Goal: Task Accomplishment & Management: Use online tool/utility

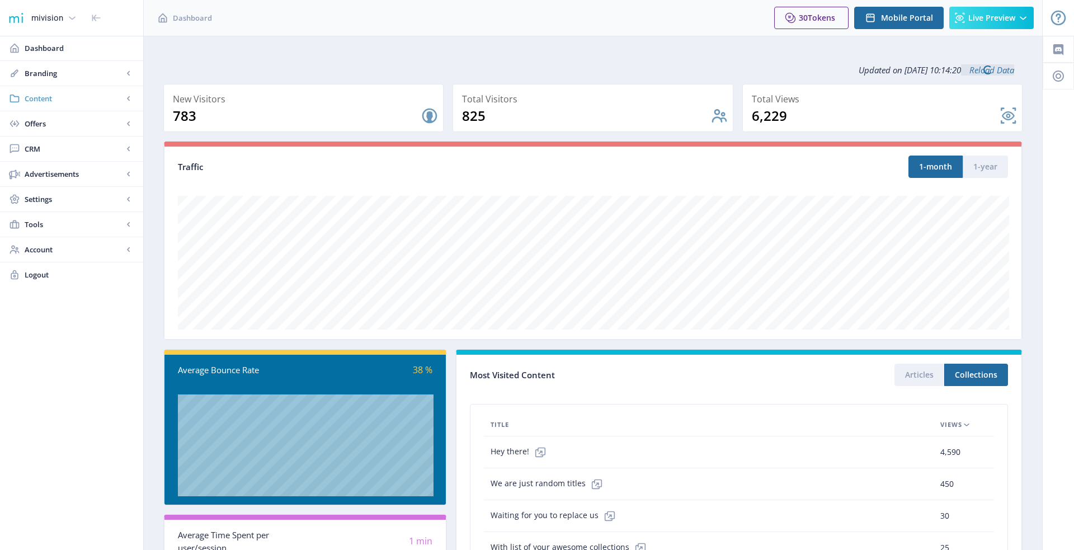
click at [69, 97] on span "Content" at bounding box center [74, 98] width 98 height 11
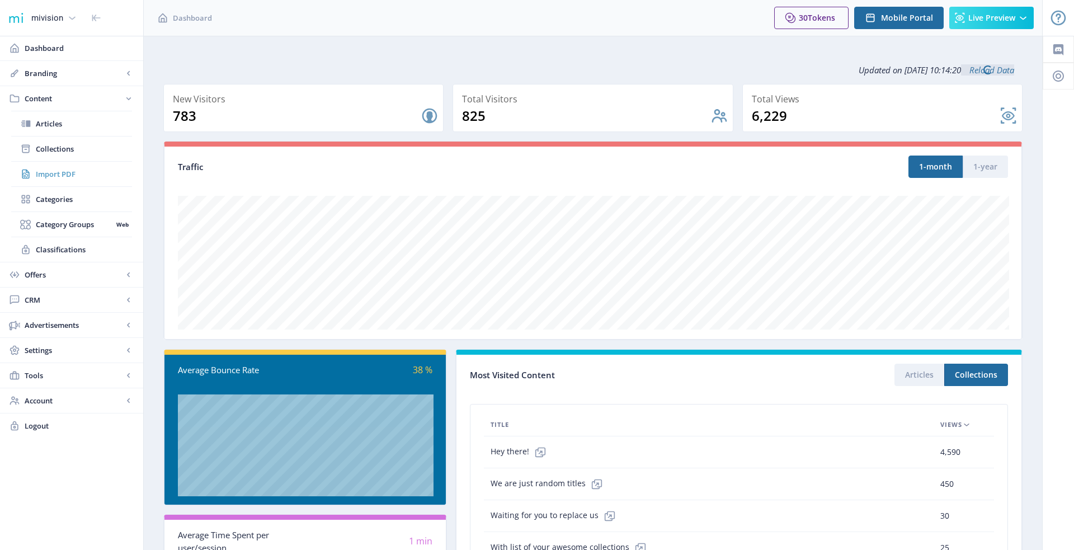
click at [62, 180] on link "Import PDF" at bounding box center [71, 174] width 121 height 25
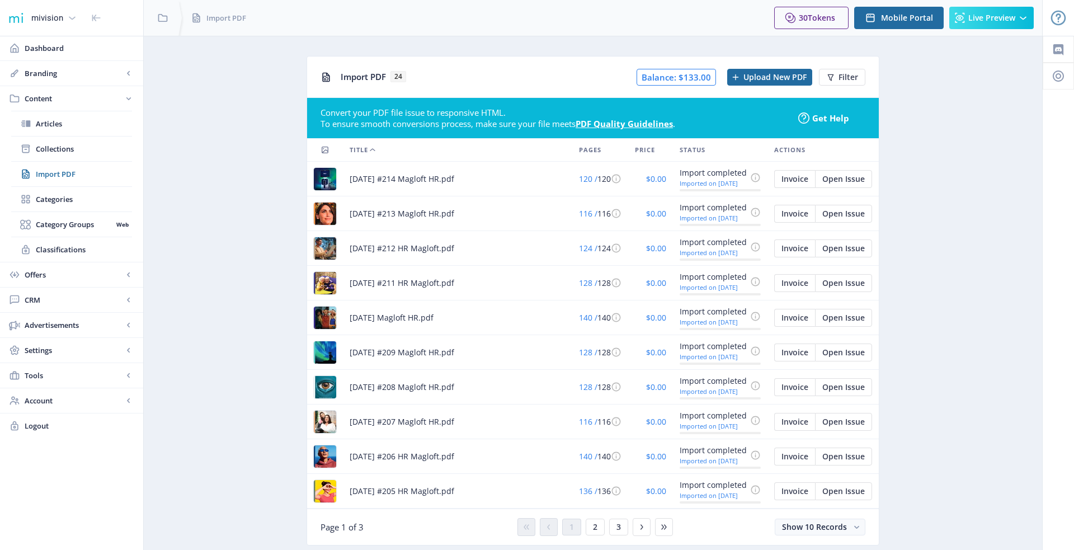
click at [690, 77] on span "Balance: $133.00" at bounding box center [676, 77] width 79 height 17
click at [748, 73] on span "Upload New PDF" at bounding box center [774, 77] width 63 height 9
click at [198, 369] on app-content-pdf-import "Import PDF 24 Balance: $133.00 Uploading Image Filter Convert your PDF file iss…" at bounding box center [592, 309] width 859 height 506
click at [932, 255] on app-content-pdf-import "Import PDF 24 Balance: $133.00 Uploading PDF Filter Convert your PDF file issue…" at bounding box center [592, 309] width 859 height 506
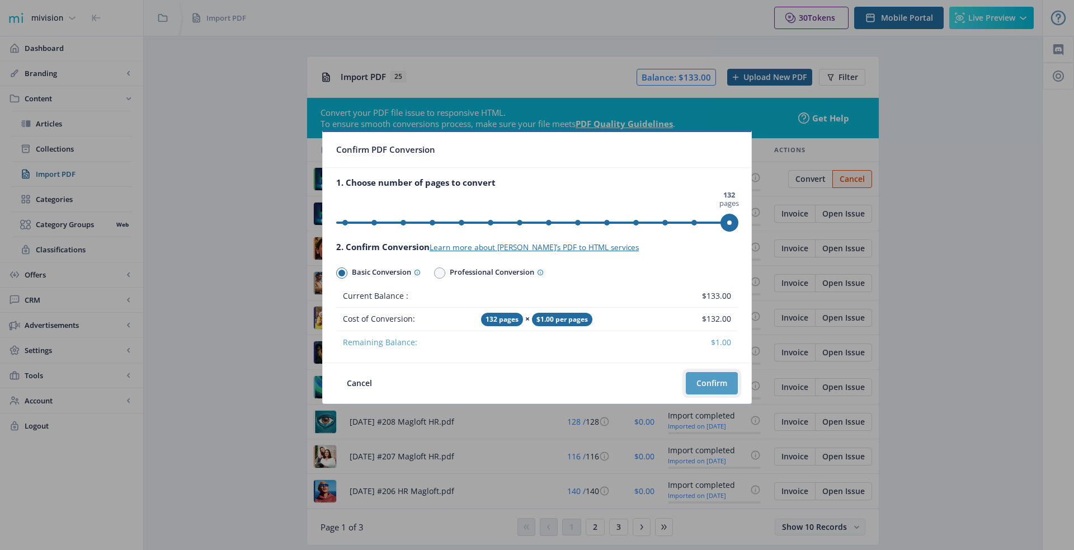
click at [717, 387] on button "Confirm" at bounding box center [712, 383] width 52 height 22
